Goal: Download file/media

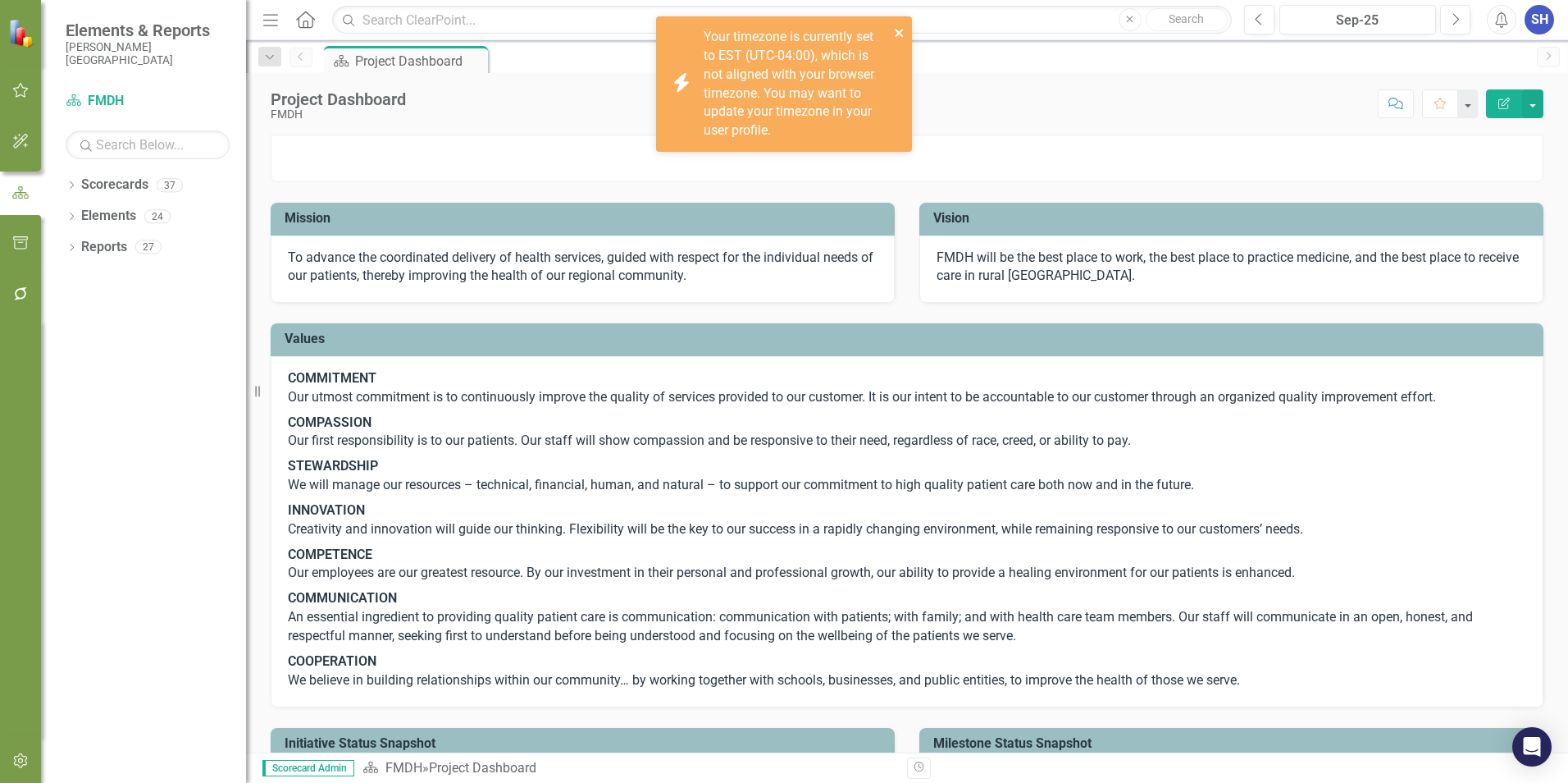
click at [902, 32] on icon "close" at bounding box center [900, 32] width 12 height 13
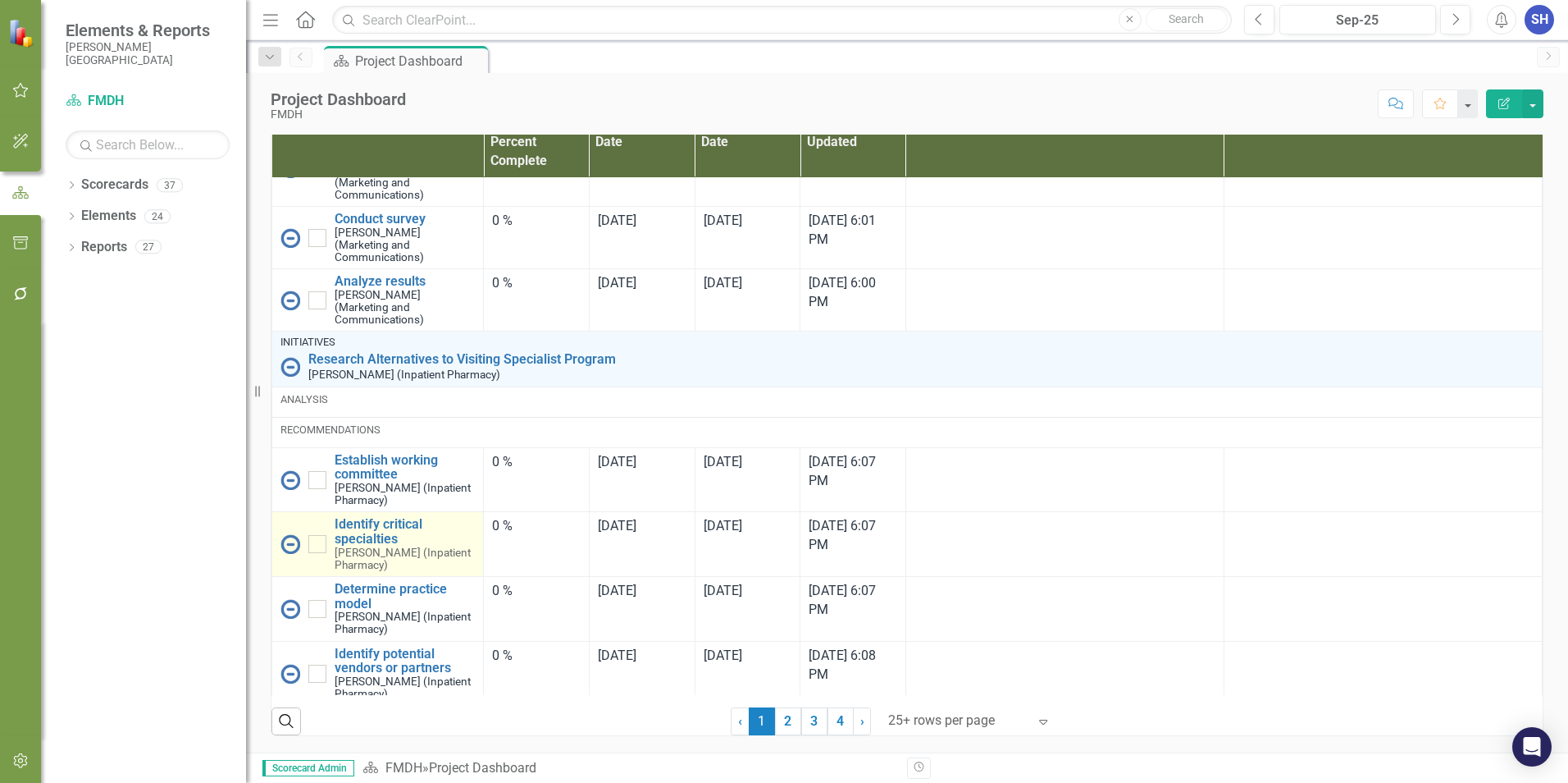
scroll to position [1920, 0]
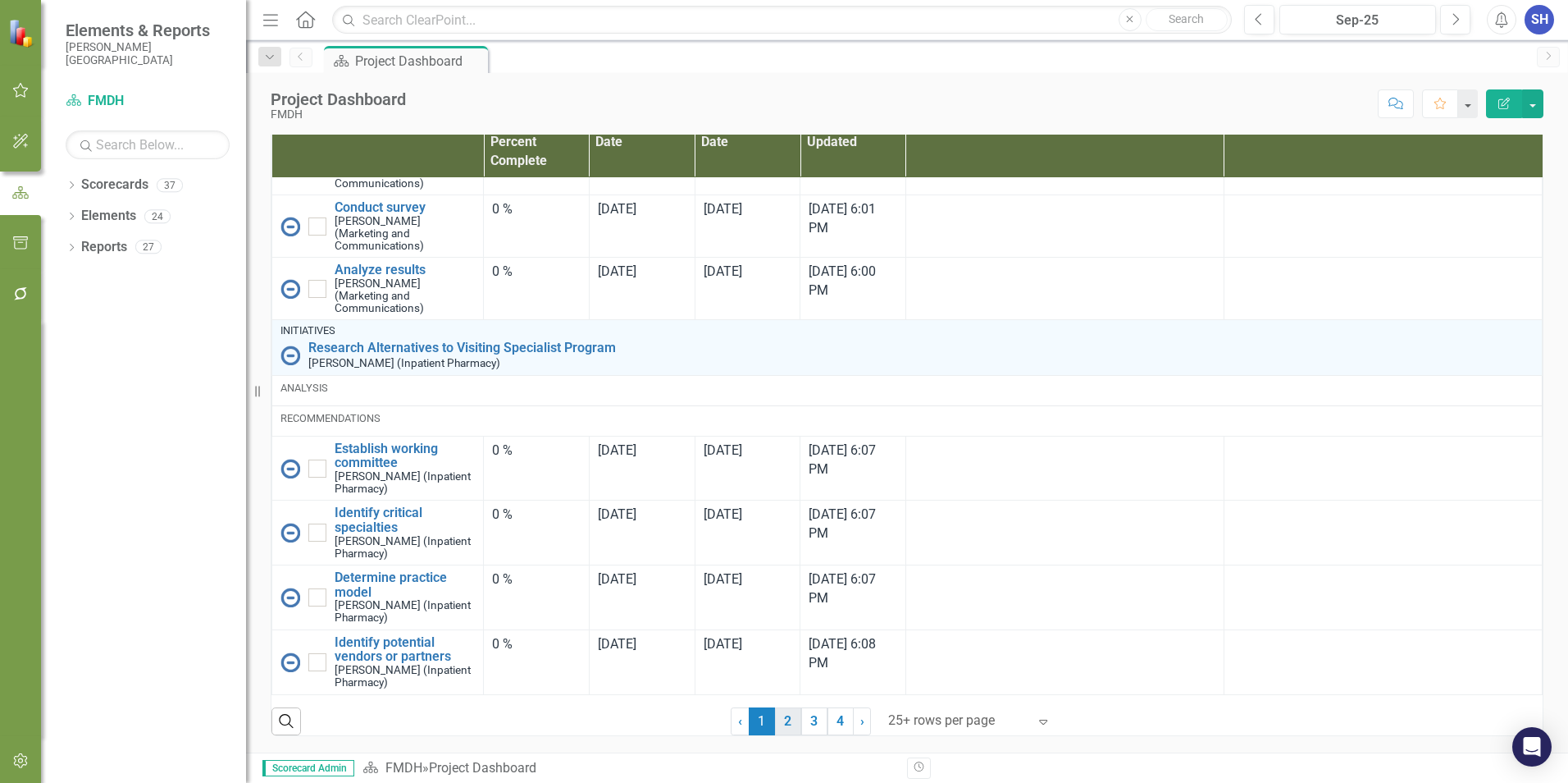
click at [780, 720] on link "2" at bounding box center [787, 721] width 26 height 28
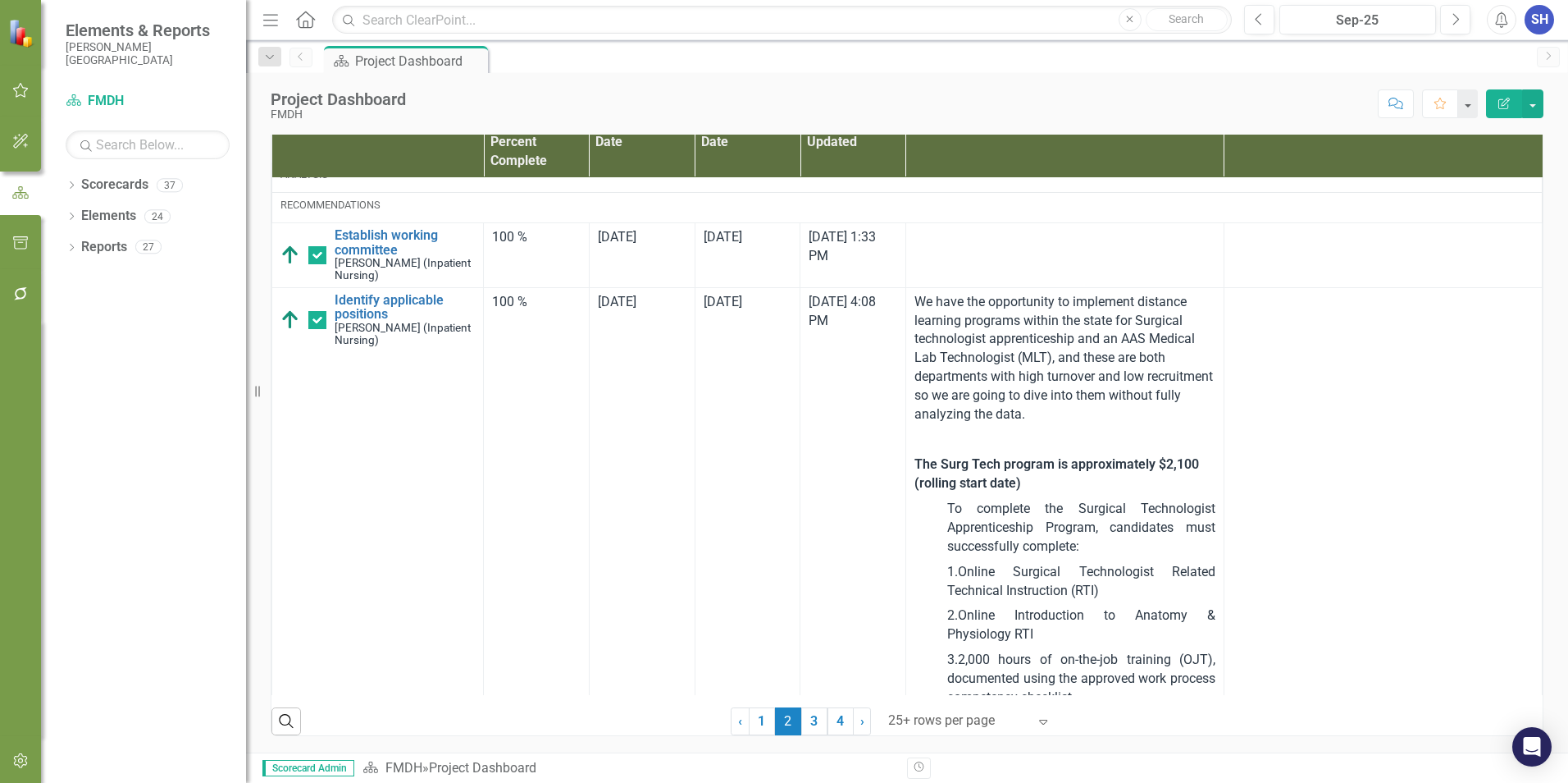
checkbox input "true"
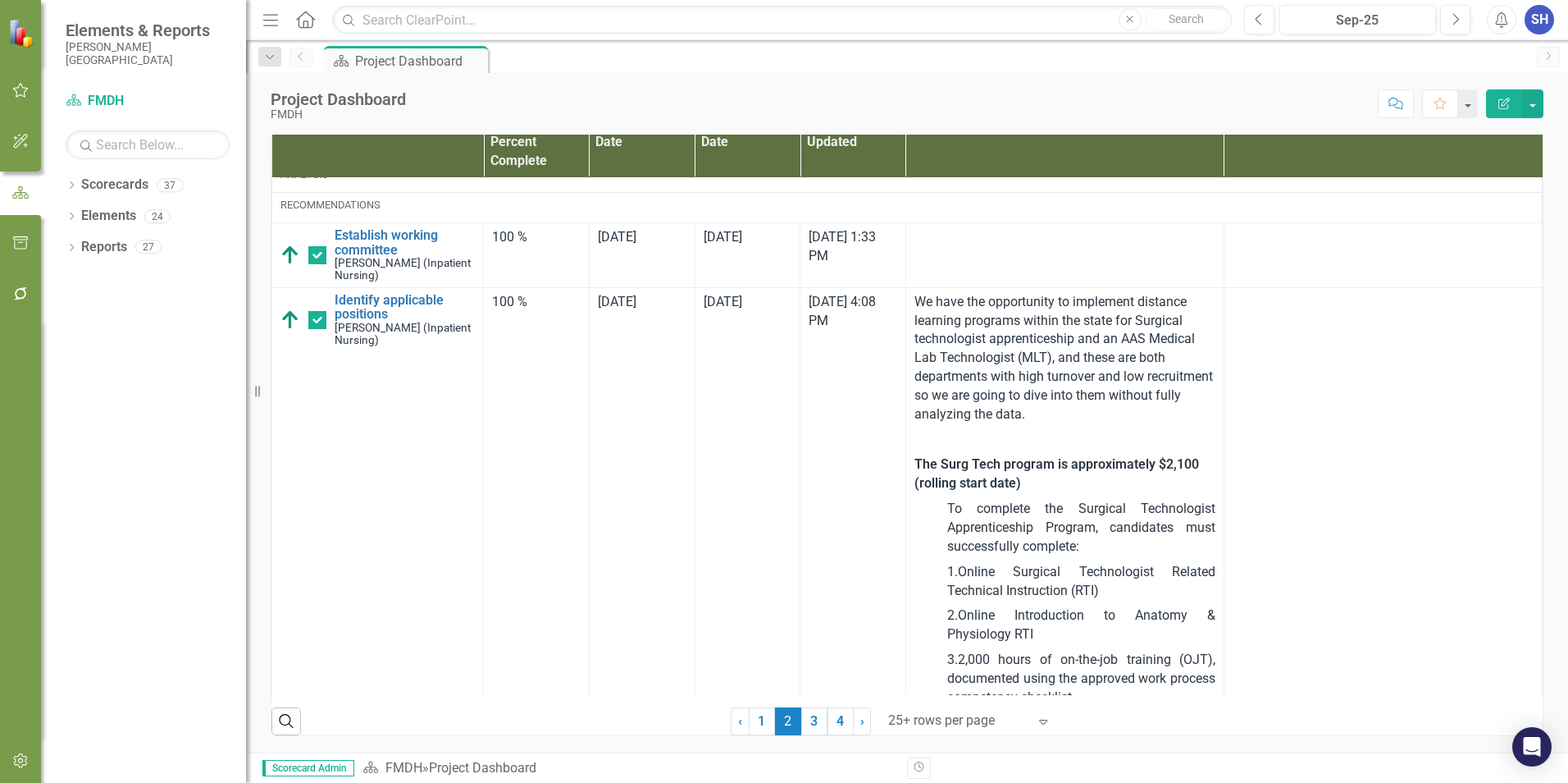
checkbox input "true"
checkbox input "false"
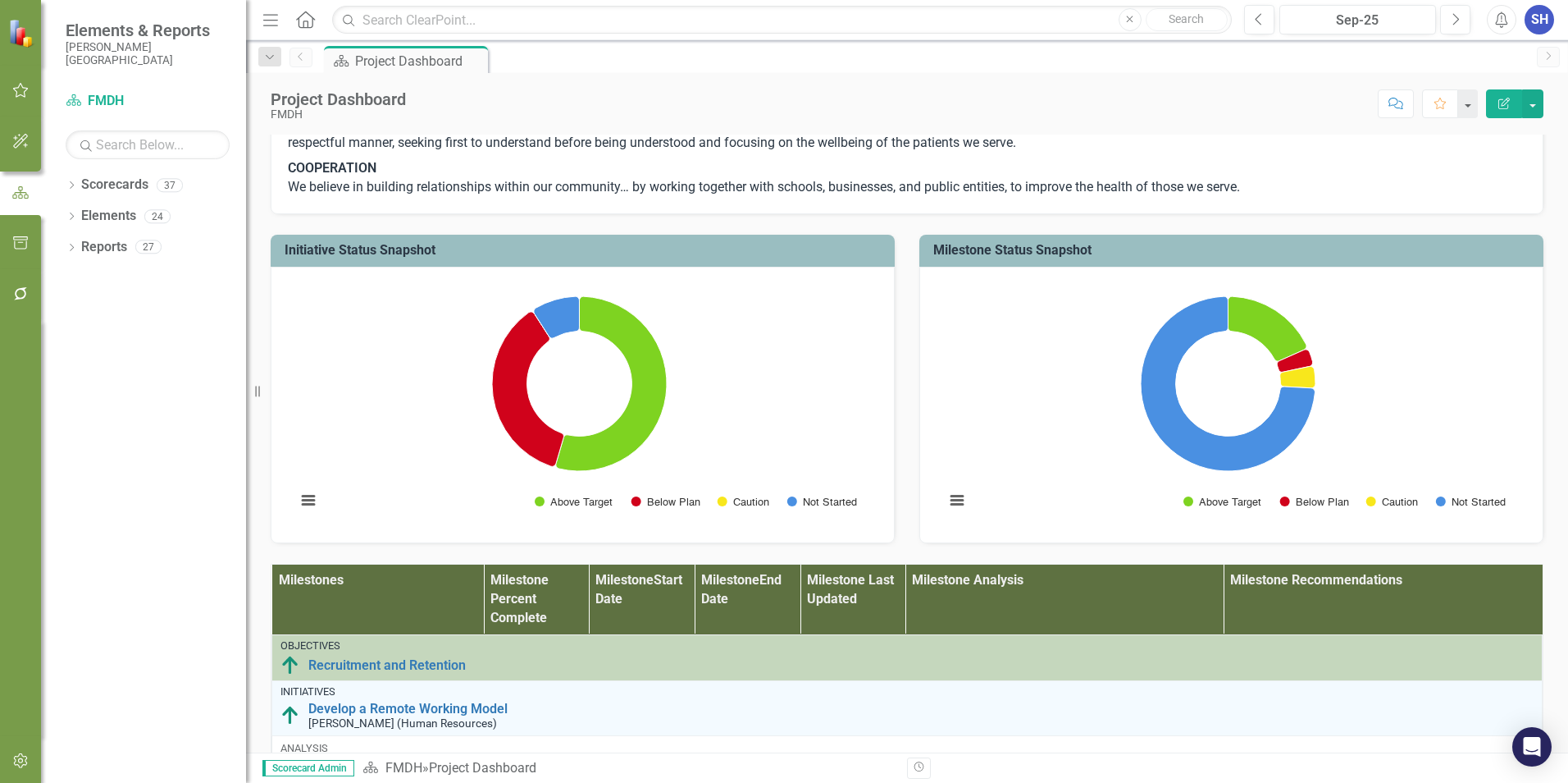
scroll to position [492, 0]
click at [306, 513] on button "View chart menu, Chart" at bounding box center [307, 501] width 23 height 23
click at [307, 513] on button "View chart menu, Chart" at bounding box center [307, 501] width 23 height 23
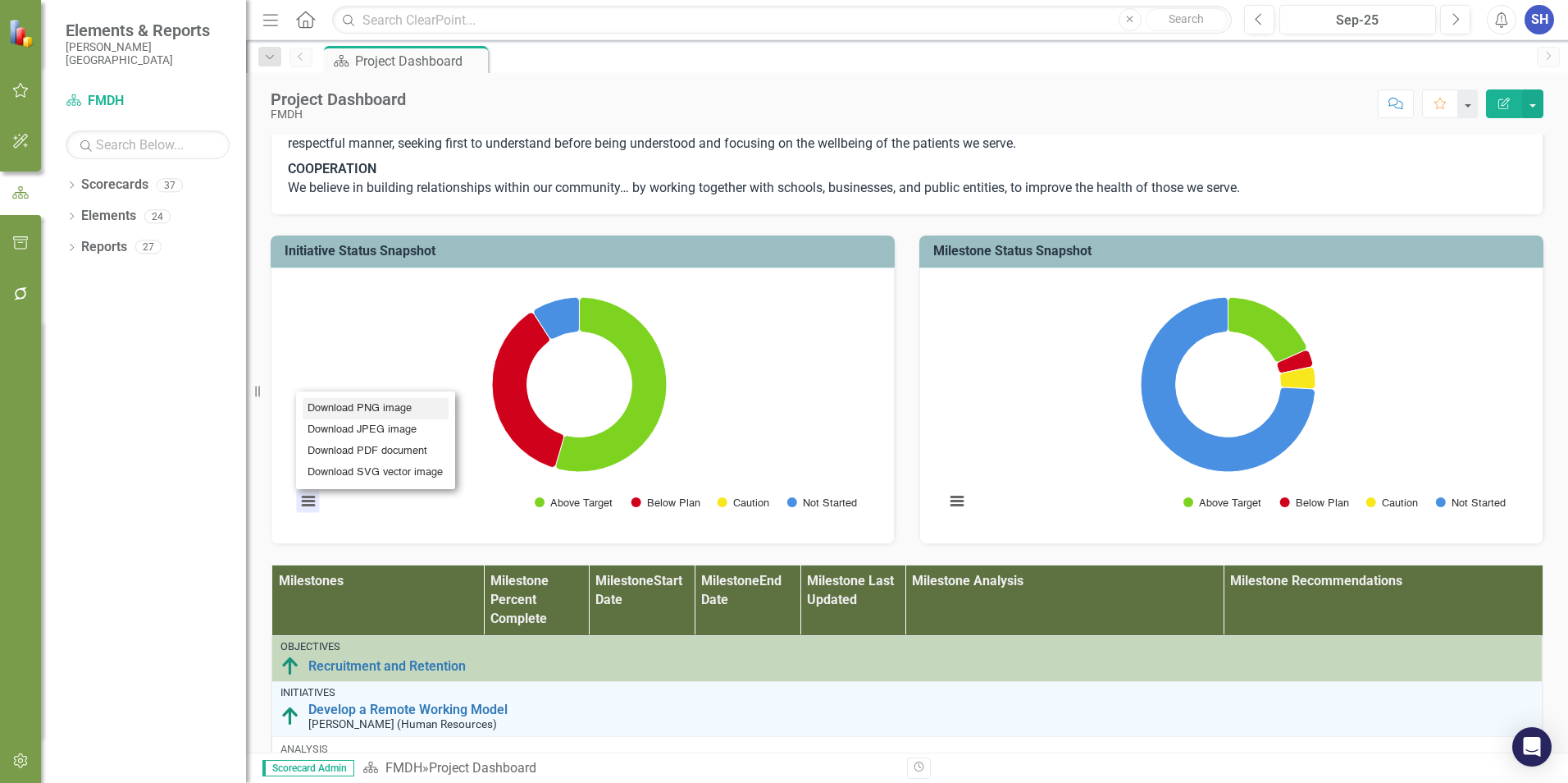
click at [356, 419] on li "Download PNG image" at bounding box center [375, 408] width 146 height 21
